Goal: Navigation & Orientation: Go to known website

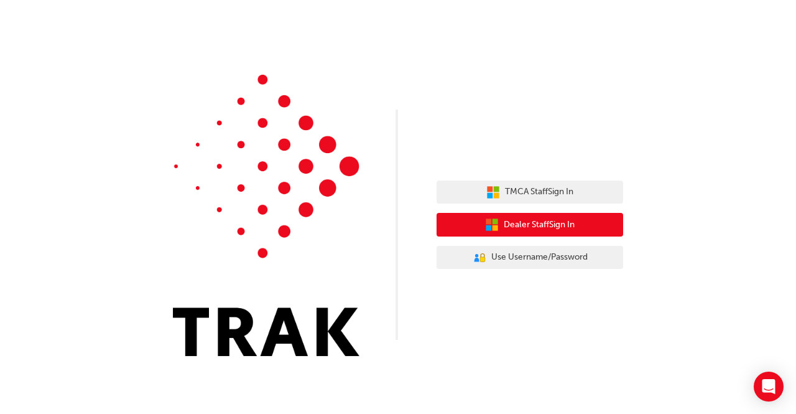
click at [530, 225] on span "Dealer Staff Sign In" at bounding box center [539, 225] width 71 height 14
